Goal: Task Accomplishment & Management: Use online tool/utility

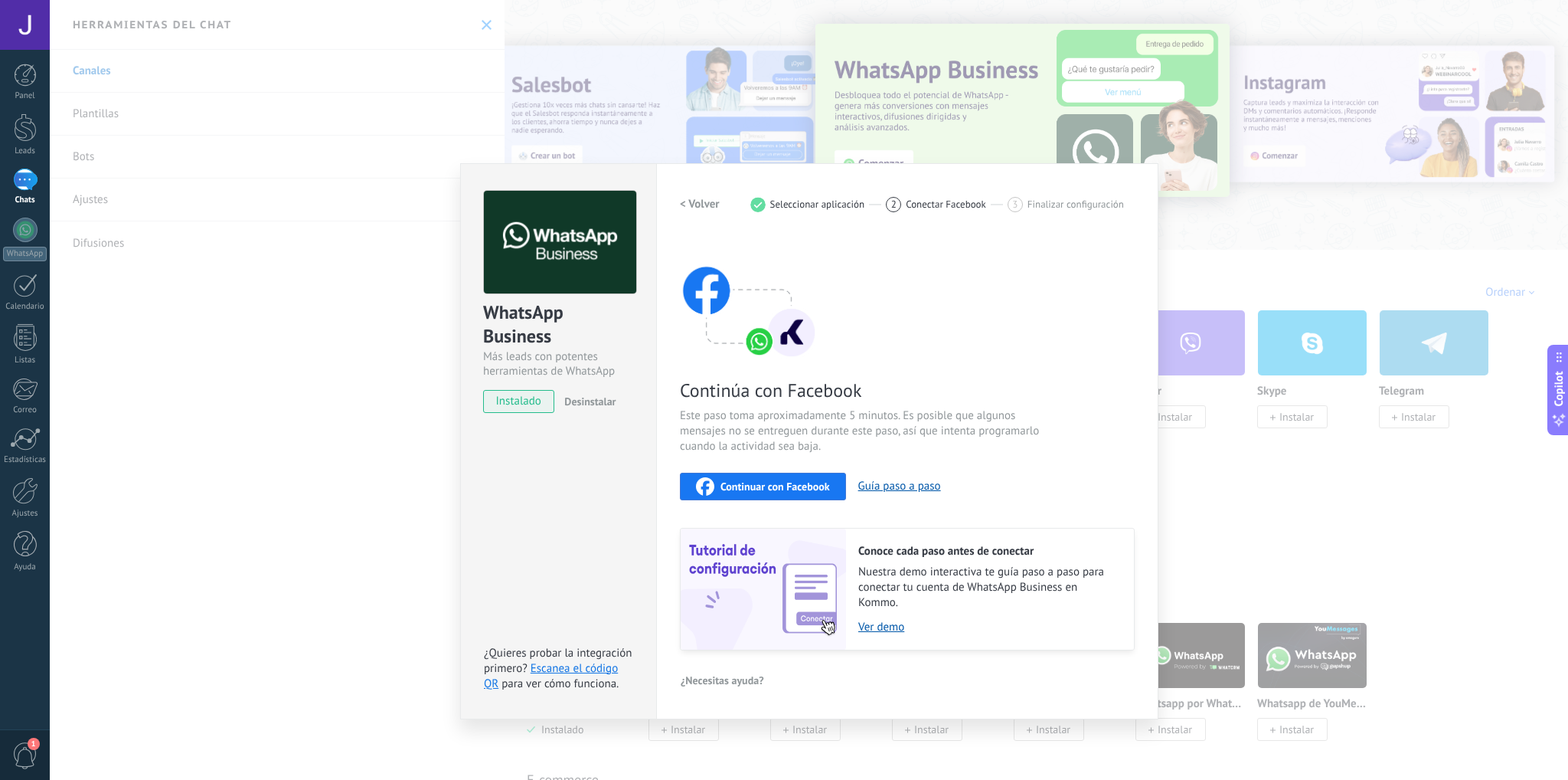
click at [765, 489] on span "Continuar con Facebook" at bounding box center [775, 486] width 109 height 11
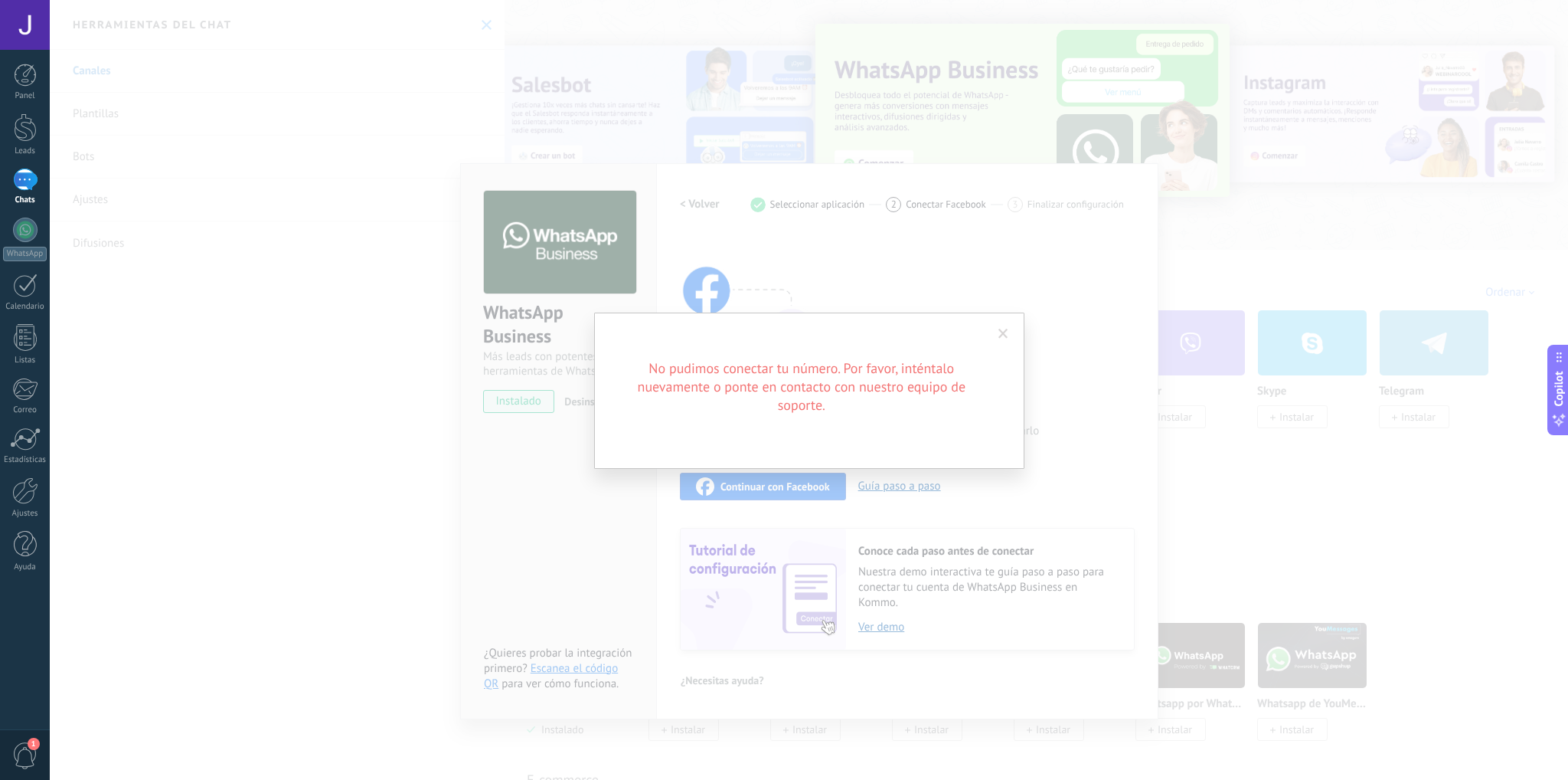
click at [1004, 332] on span at bounding box center [1004, 334] width 10 height 11
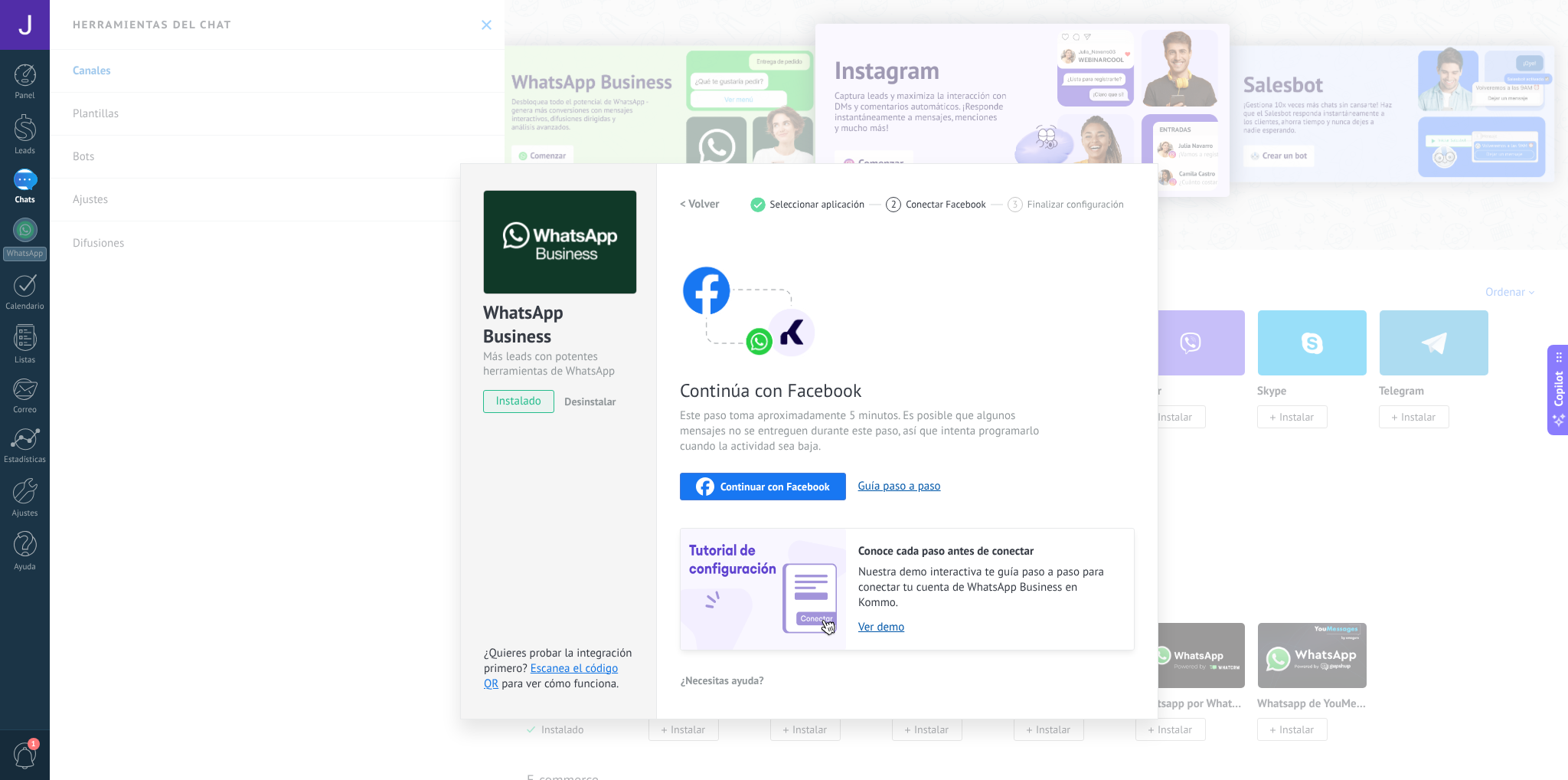
click at [1001, 332] on div "Continúa con Facebook Este paso toma aproximadamente 5 minutos. Es posible que …" at bounding box center [907, 444] width 455 height 414
click at [318, 17] on div "WhatsApp Business Más leads con potentes herramientas de WhatsApp instalado Des…" at bounding box center [809, 390] width 1519 height 780
click at [307, 12] on div "WhatsApp Business Más leads con potentes herramientas de WhatsApp instalado Des…" at bounding box center [809, 390] width 1519 height 780
click at [312, 16] on div "WhatsApp Business Más leads con potentes herramientas de WhatsApp instalado Des…" at bounding box center [809, 390] width 1519 height 780
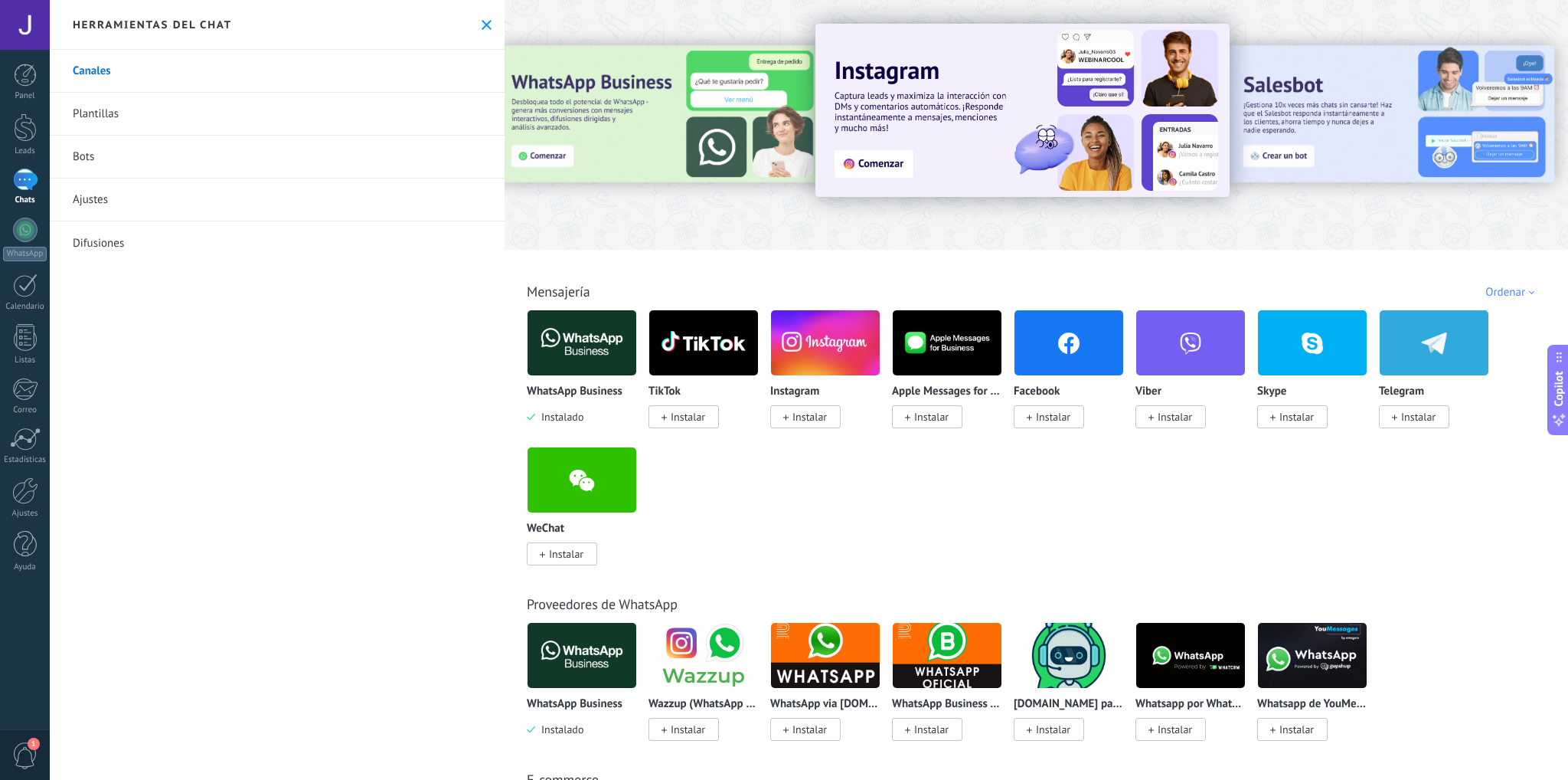
click at [484, 25] on icon at bounding box center [486, 25] width 10 height 10
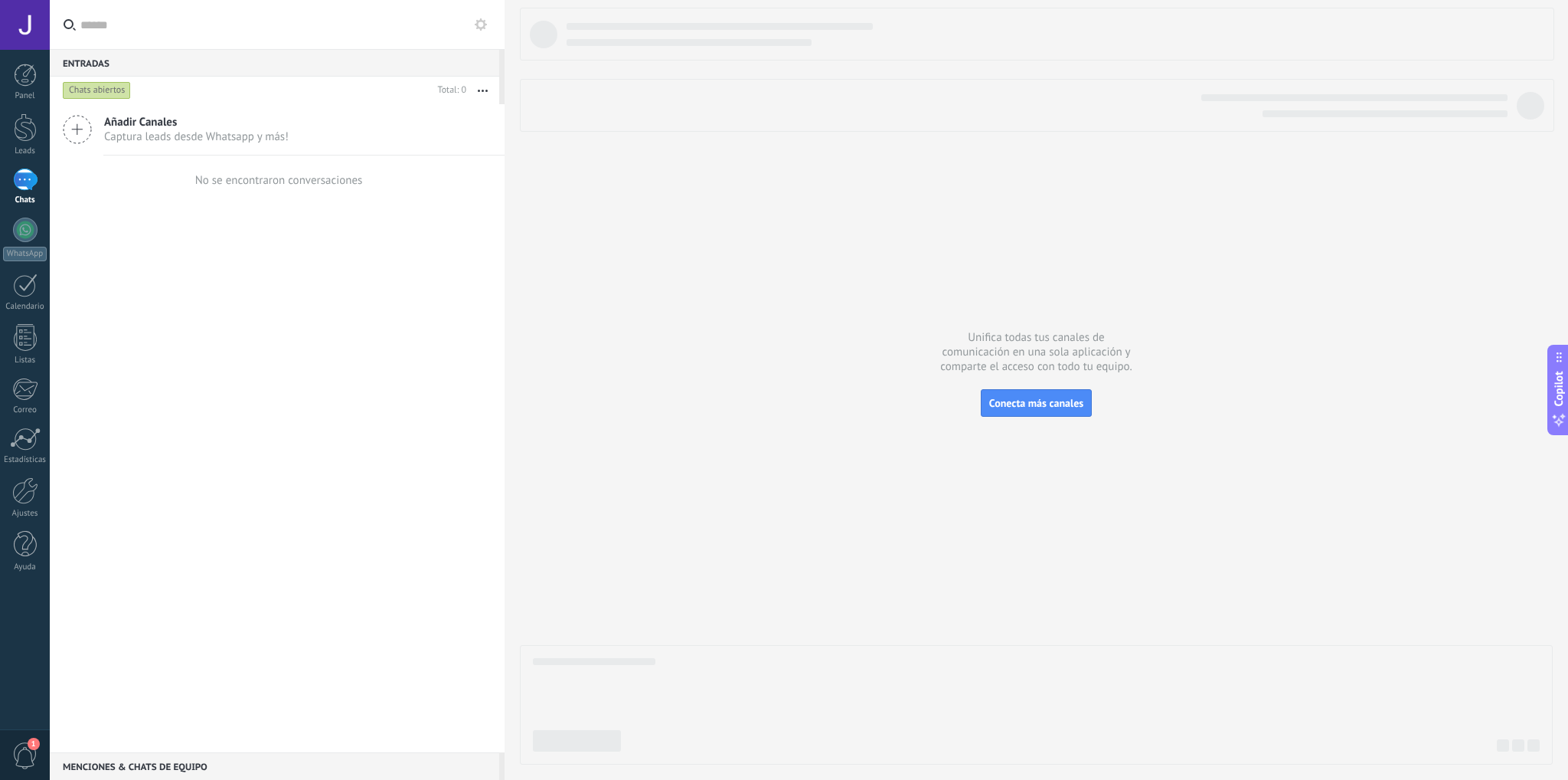
click at [486, 29] on icon at bounding box center [481, 25] width 12 height 12
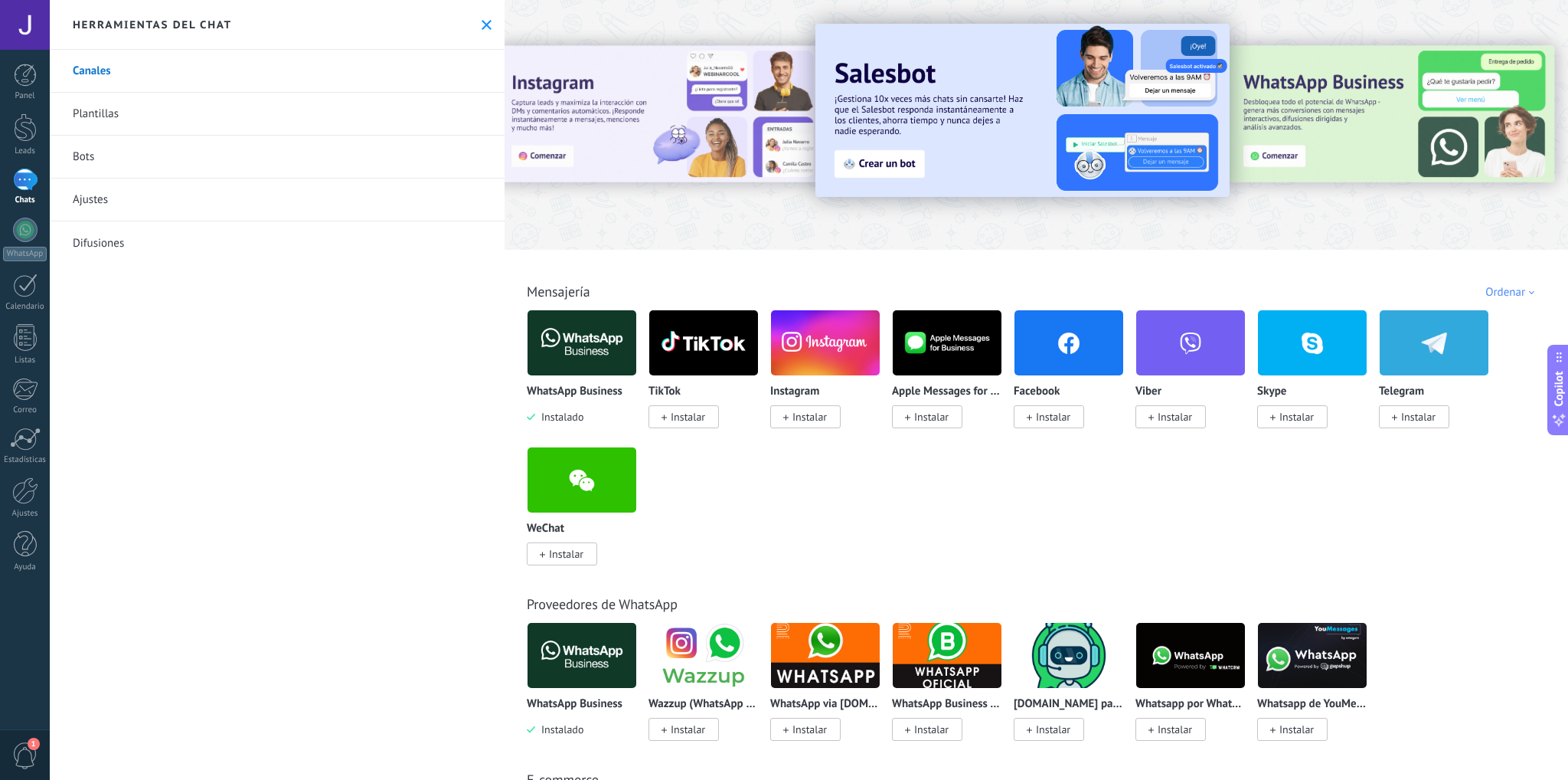
click at [585, 341] on img at bounding box center [581, 342] width 108 height 75
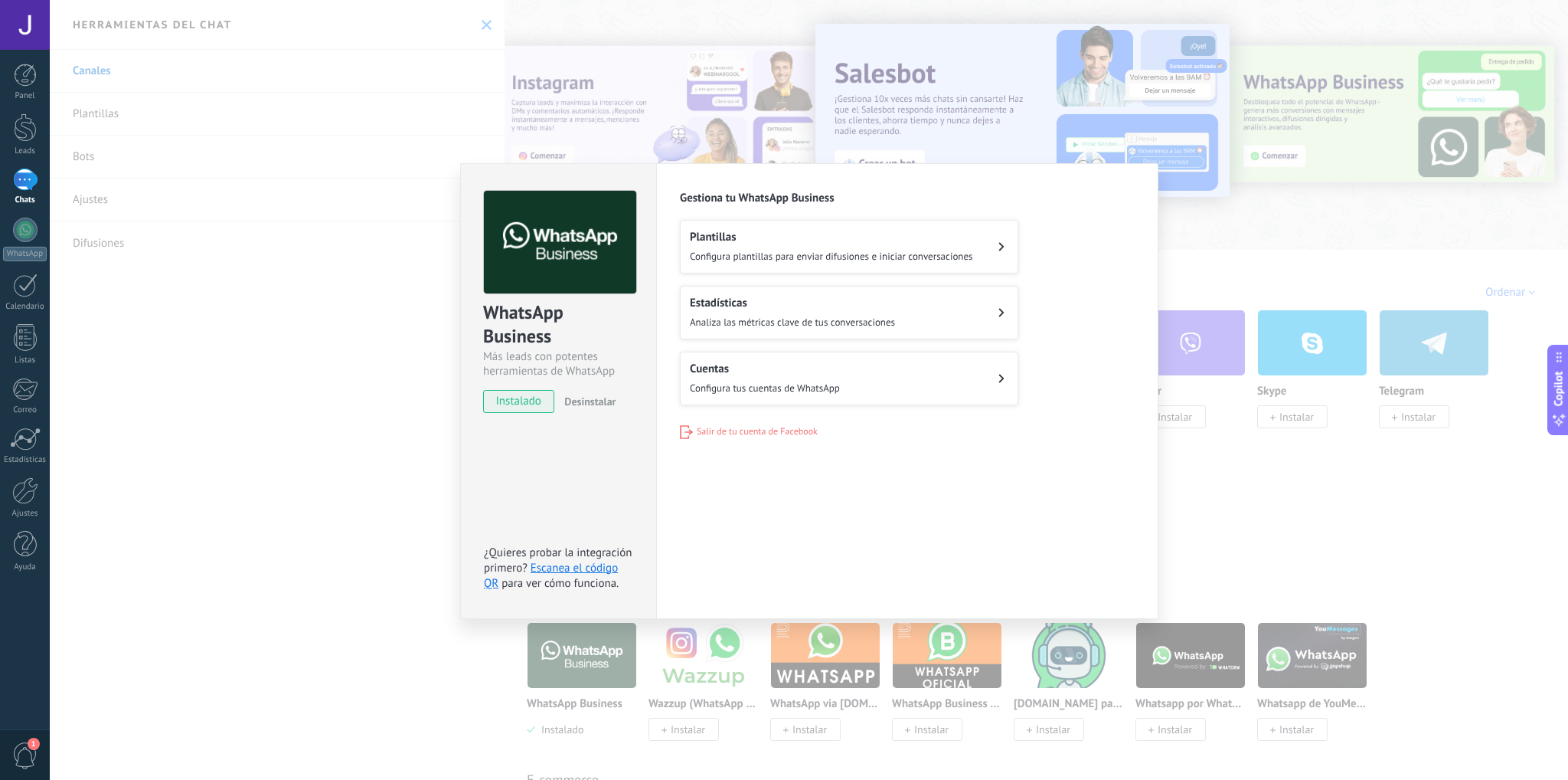
click at [805, 368] on h2 "Cuentas" at bounding box center [764, 368] width 150 height 15
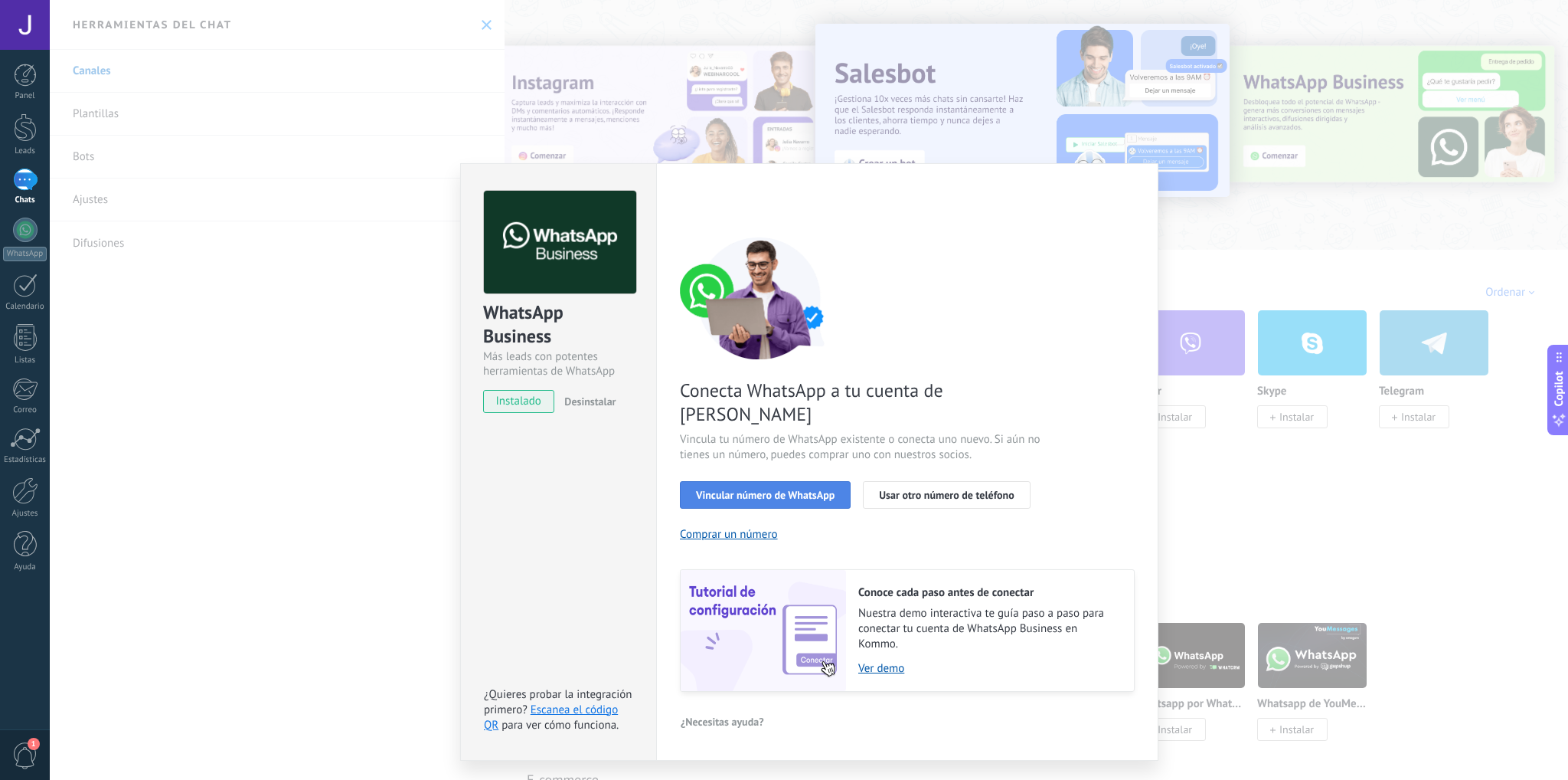
click at [783, 489] on span "Vincular número de WhatsApp" at bounding box center [765, 495] width 138 height 11
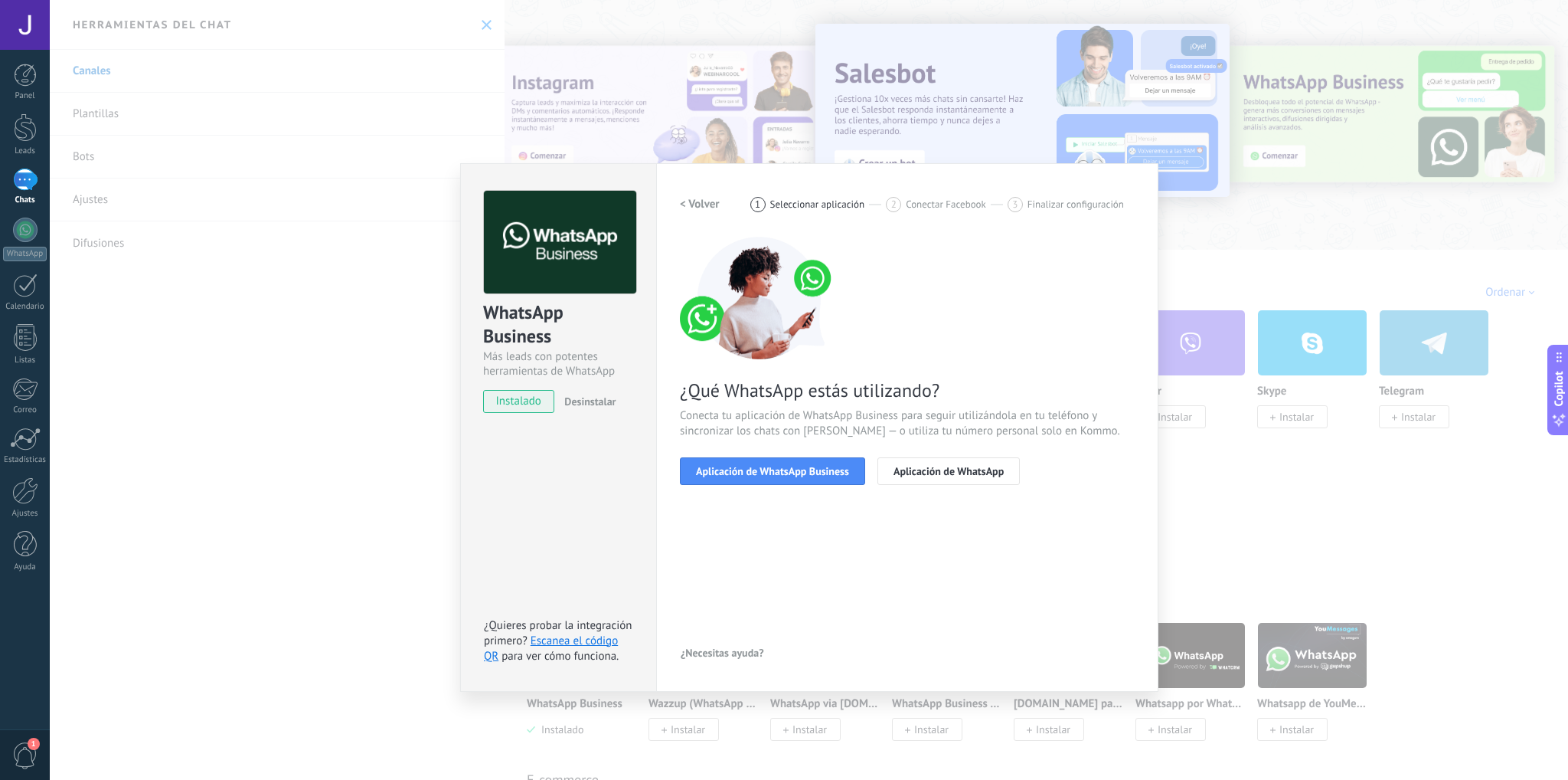
click at [701, 204] on h2 "< Volver" at bounding box center [700, 204] width 40 height 15
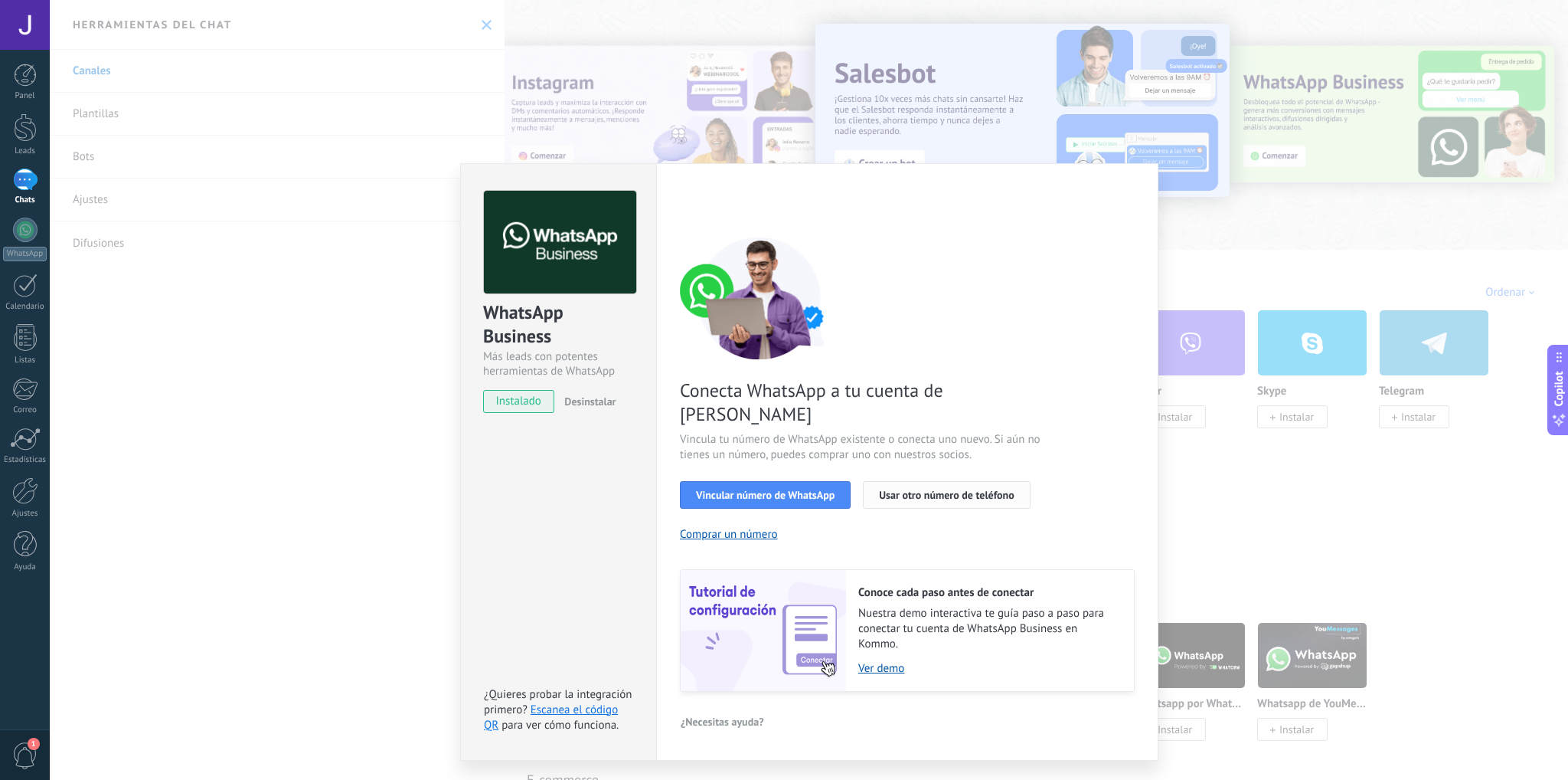
click at [980, 489] on span "Usar otro número de teléfono" at bounding box center [946, 495] width 135 height 11
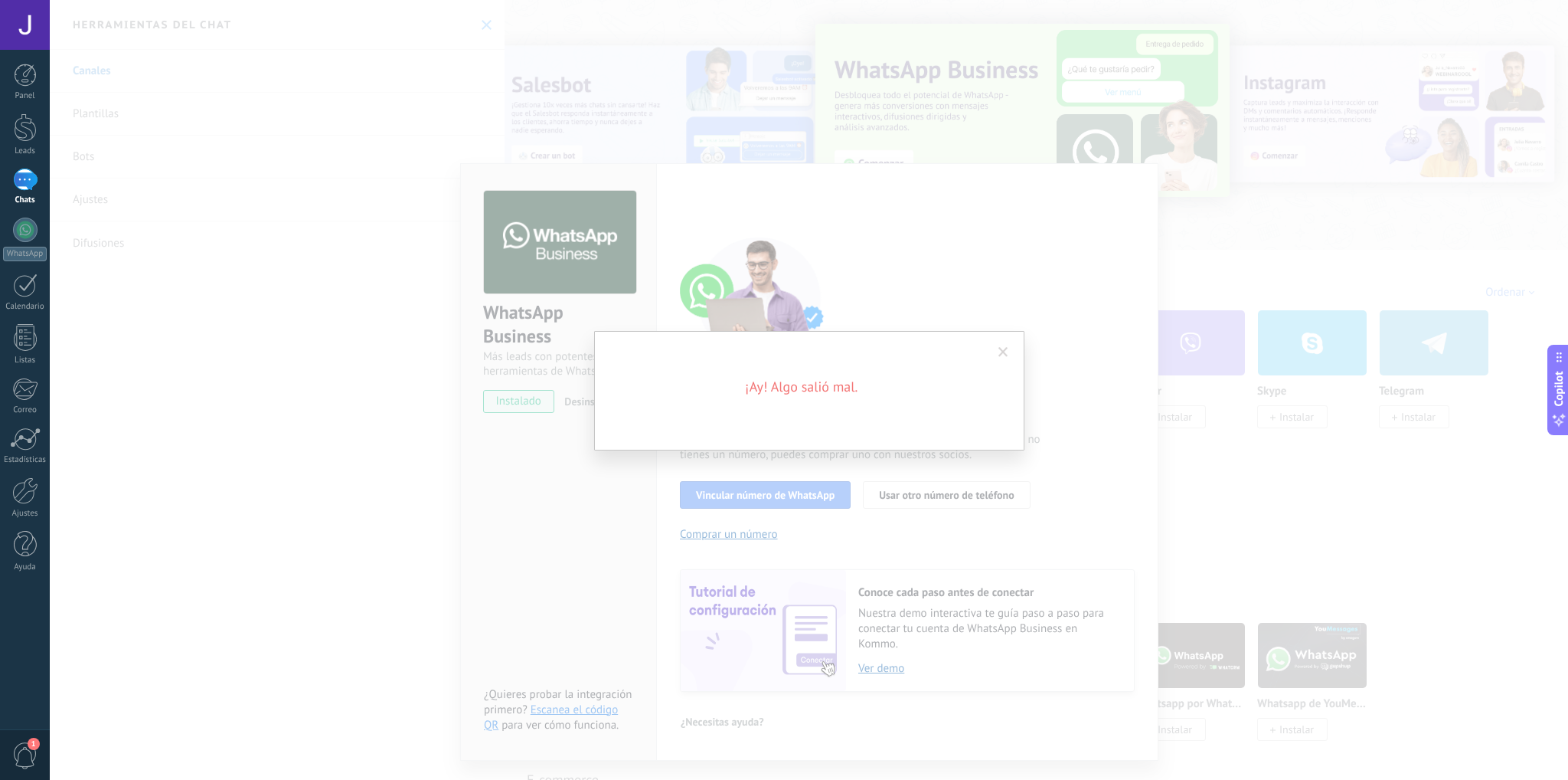
click at [1004, 352] on span at bounding box center [1004, 352] width 10 height 11
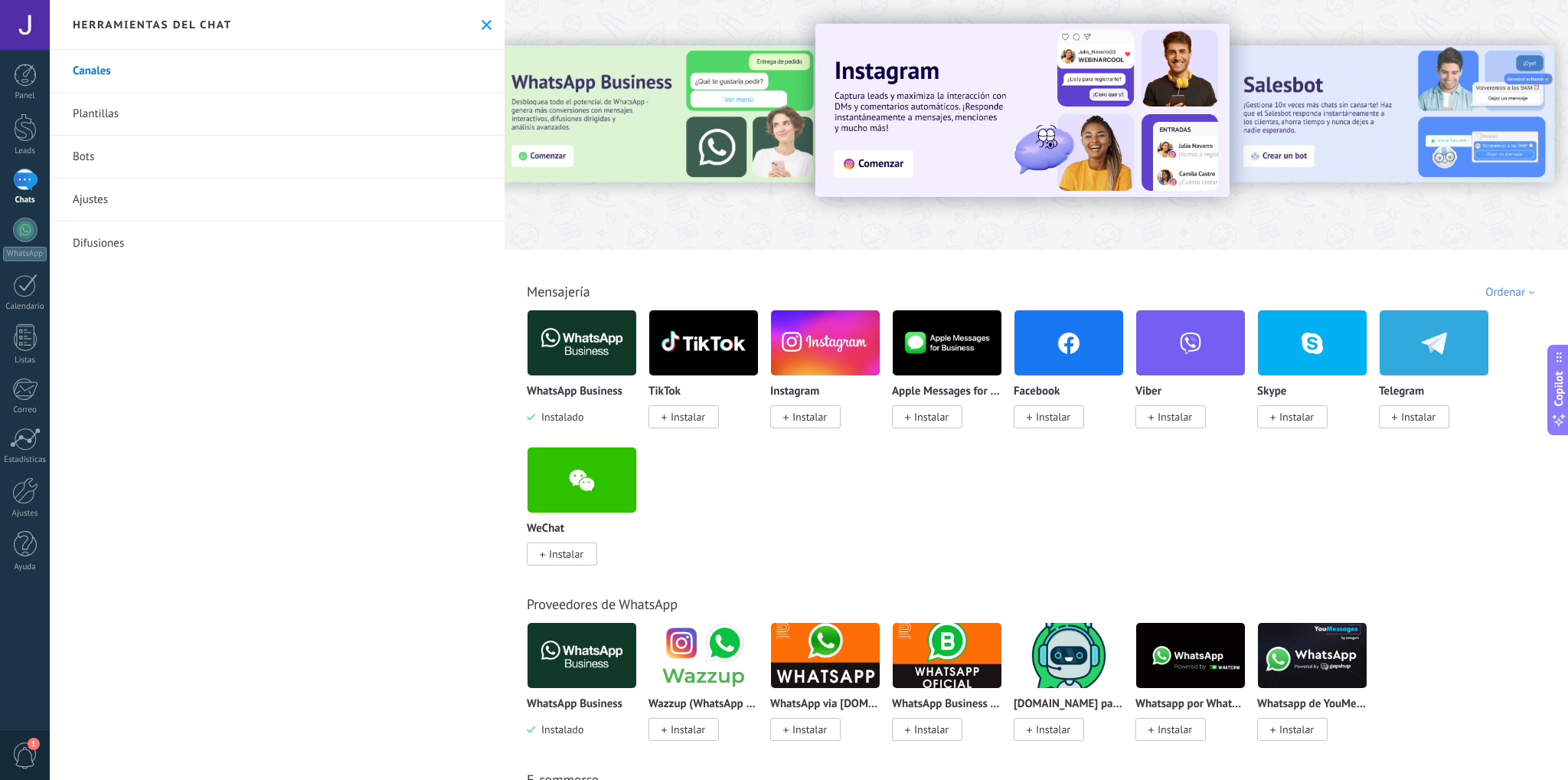
click at [581, 364] on img at bounding box center [581, 342] width 108 height 75
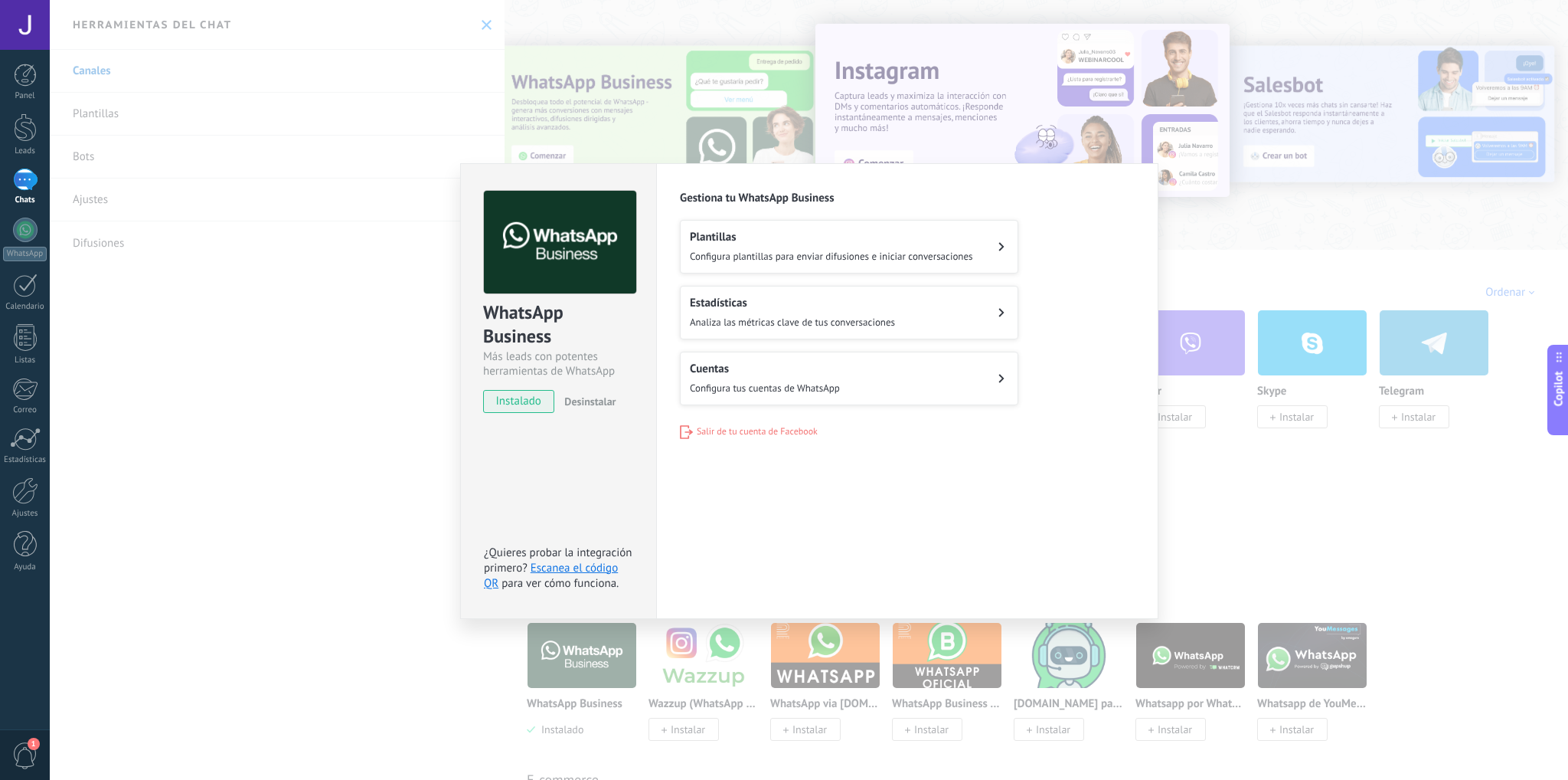
click at [831, 382] on span "Configura tus cuentas de WhatsApp" at bounding box center [764, 388] width 150 height 13
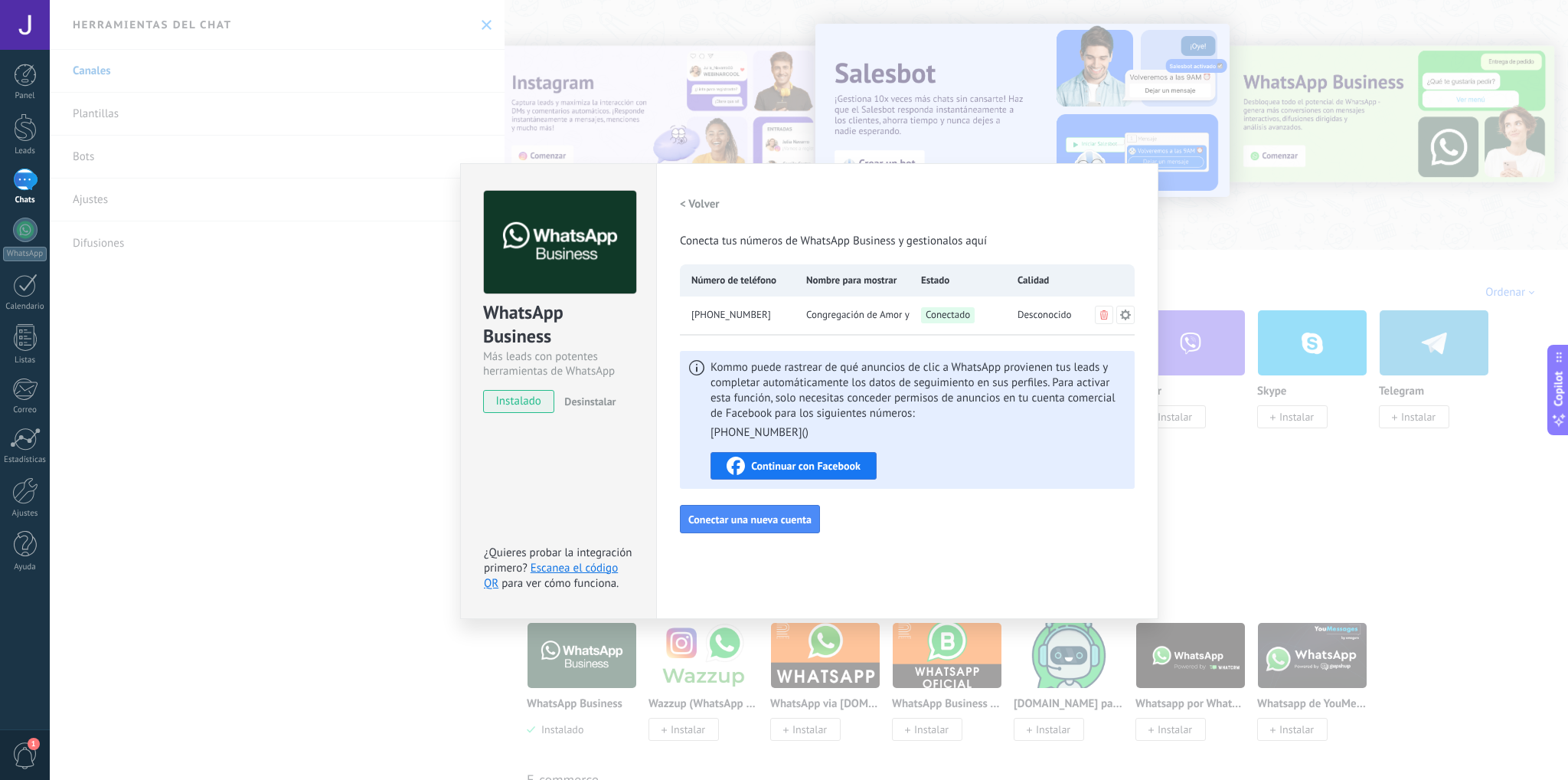
click at [1223, 294] on div "WhatsApp Business Más leads con potentes herramientas de WhatsApp instalado Des…" at bounding box center [809, 390] width 1519 height 780
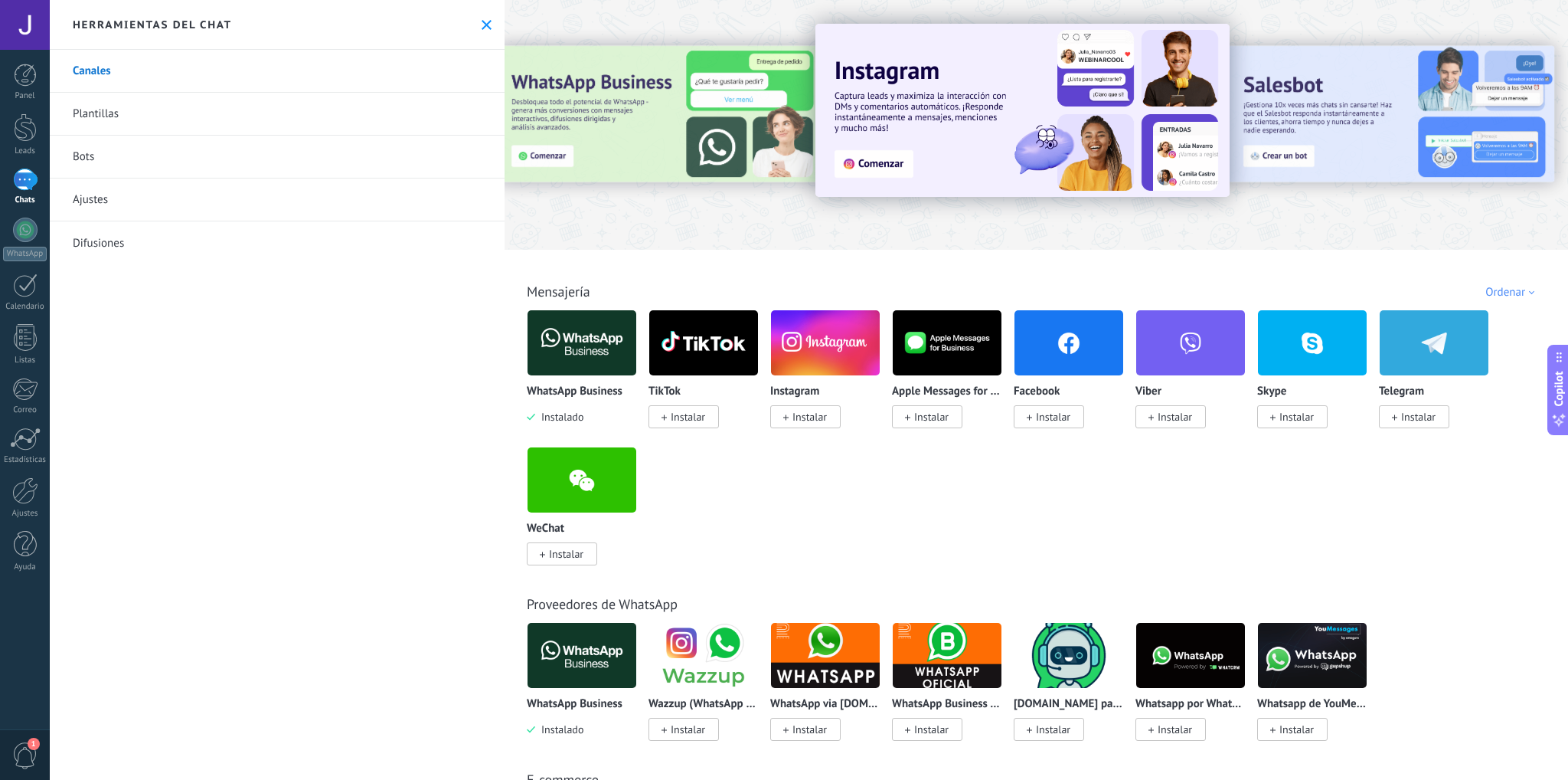
click at [597, 341] on img at bounding box center [581, 342] width 108 height 75
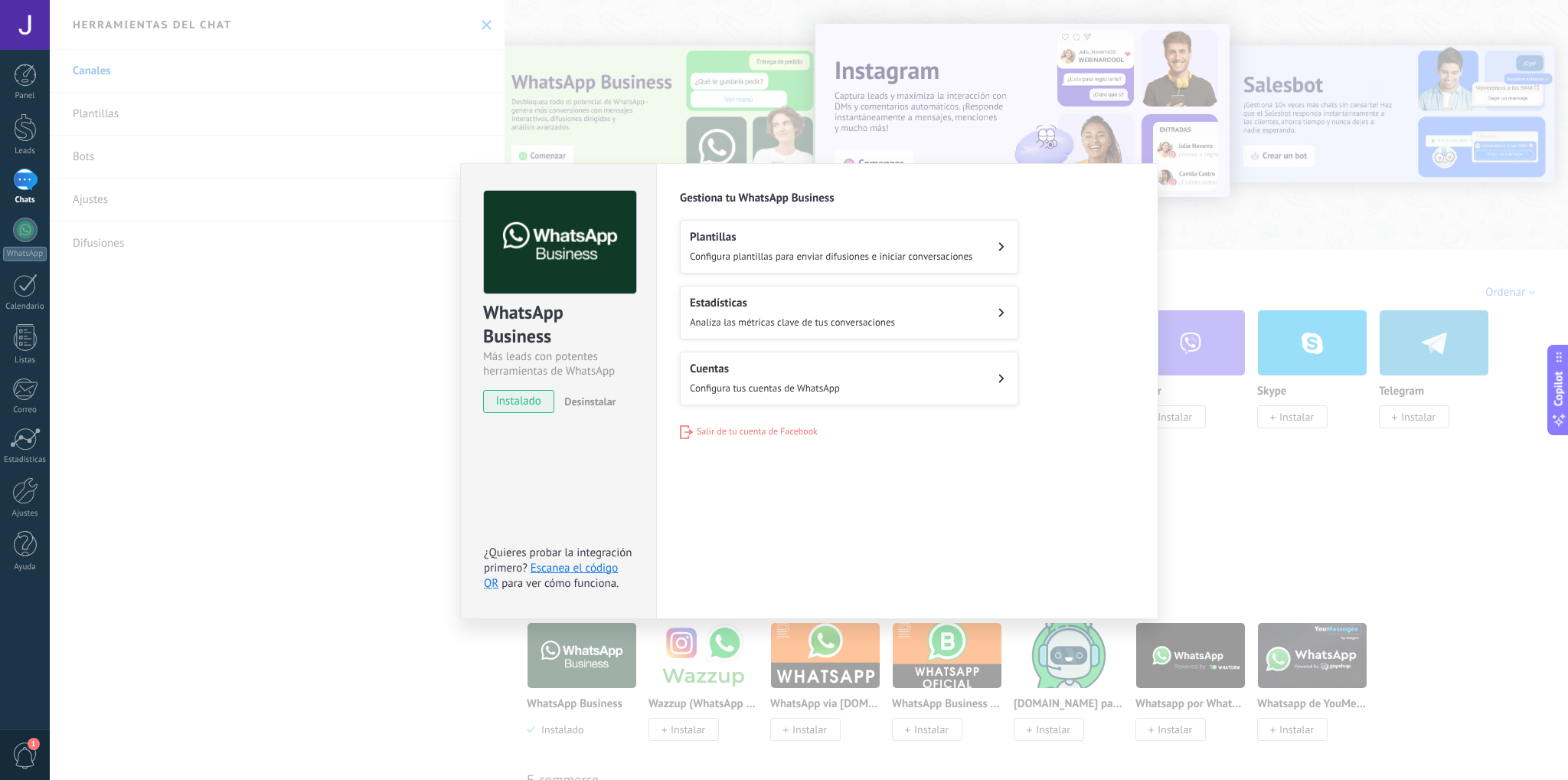
click at [791, 383] on span "Configura tus cuentas de WhatsApp" at bounding box center [764, 388] width 150 height 13
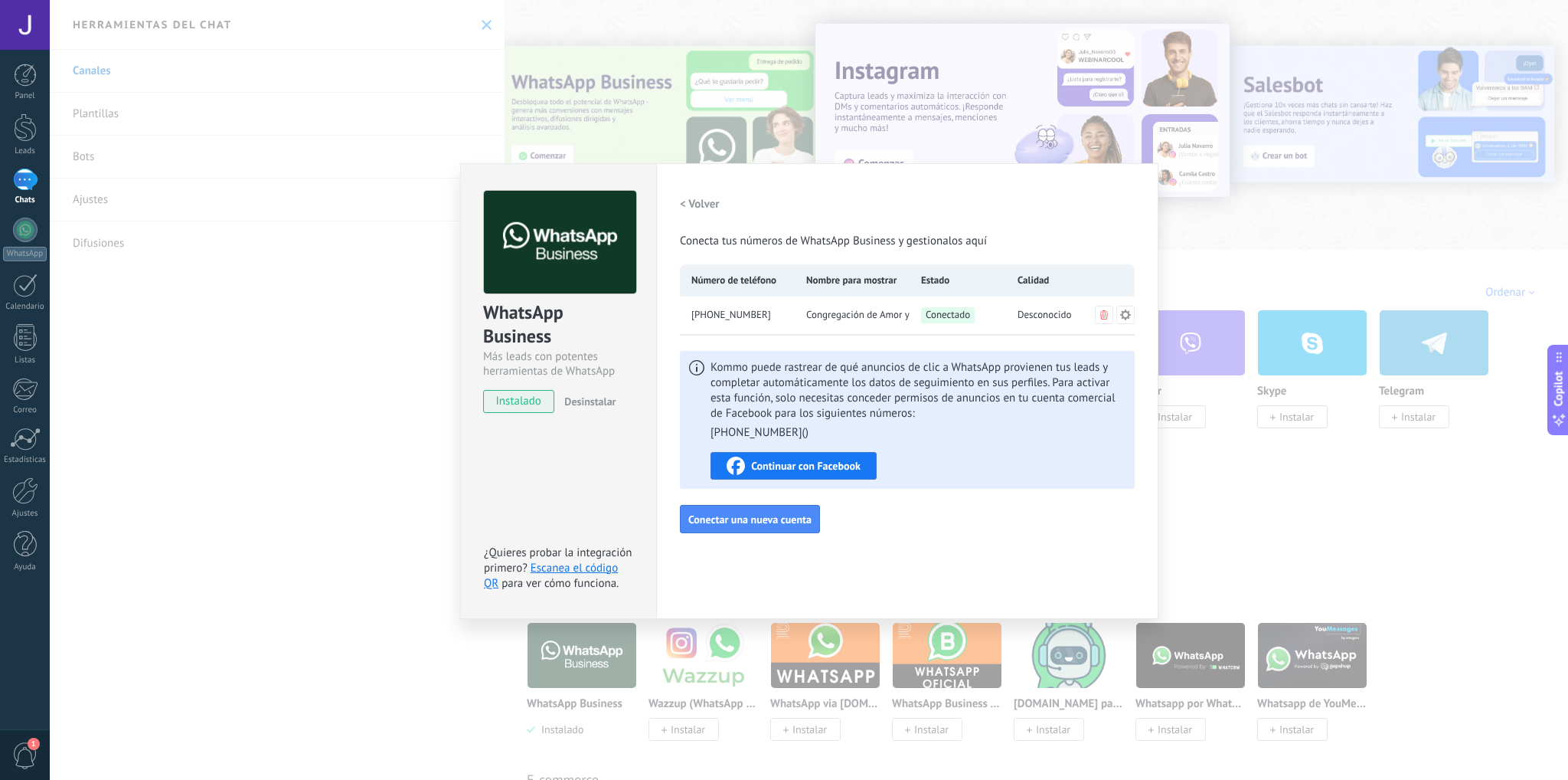
click at [1180, 201] on div "WhatsApp Business Más leads con potentes herramientas de WhatsApp instalado Des…" at bounding box center [809, 390] width 1519 height 780
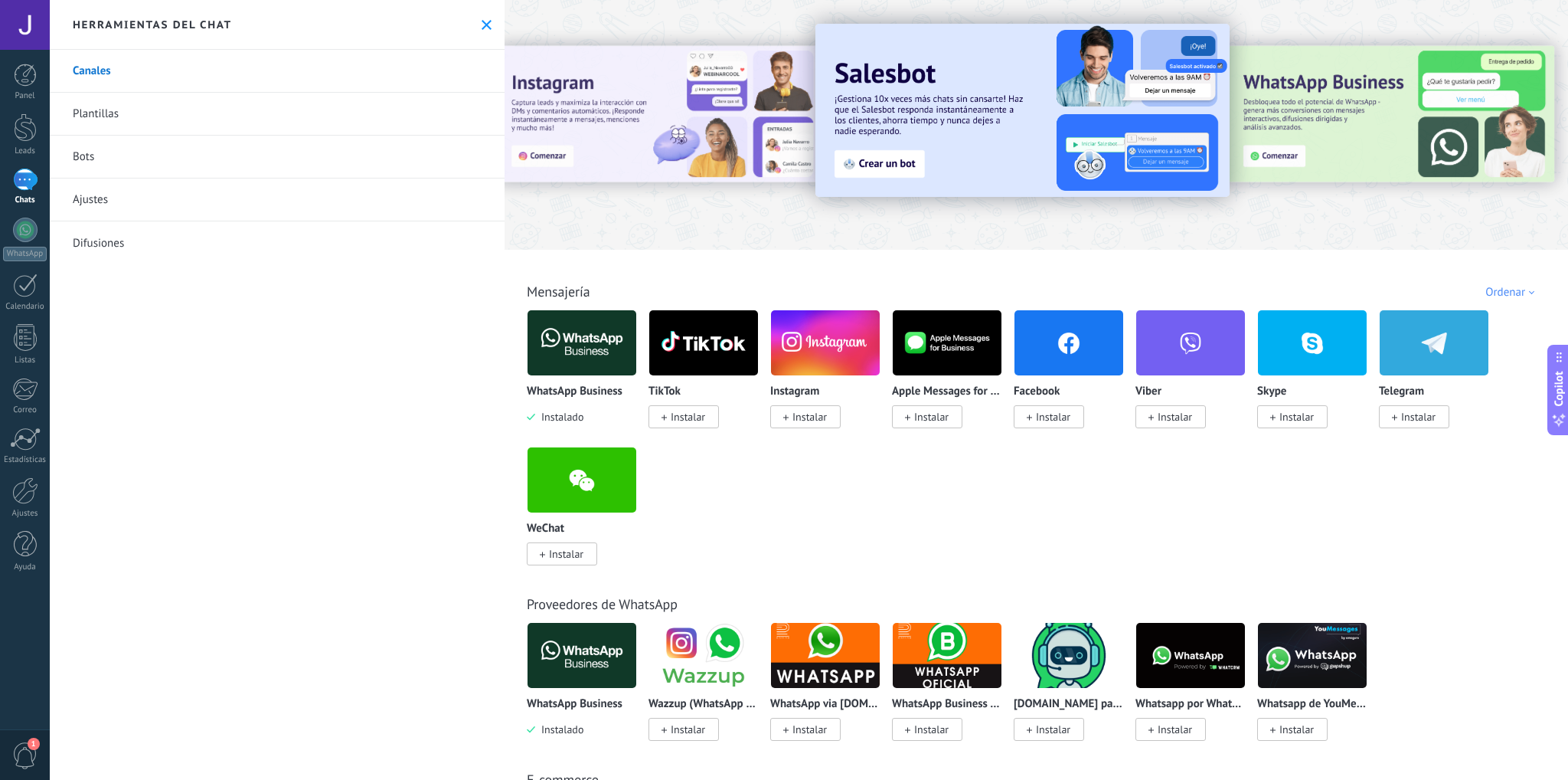
click at [486, 28] on icon at bounding box center [486, 25] width 10 height 10
